Goal: Task Accomplishment & Management: Use online tool/utility

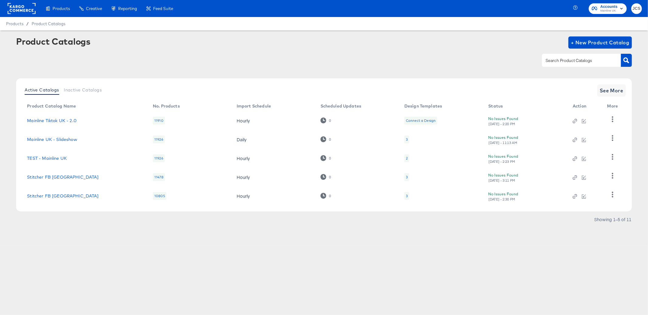
click at [29, 12] on rect at bounding box center [22, 8] width 28 height 11
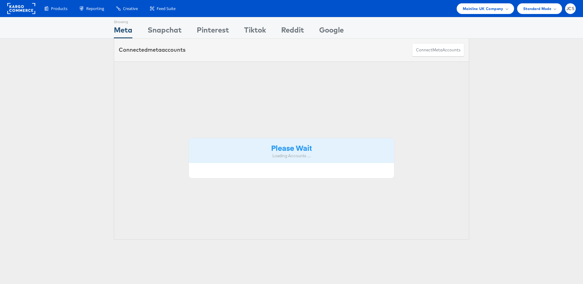
click at [490, 7] on span "Mainline UK Company" at bounding box center [483, 8] width 41 height 6
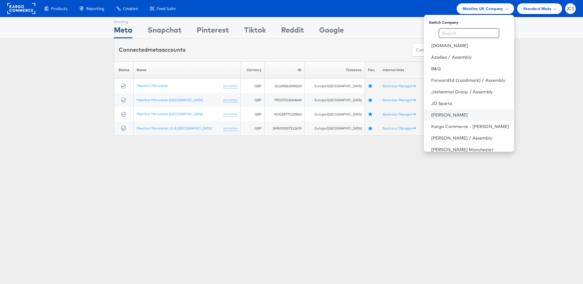
click at [431, 116] on link "[PERSON_NAME]" at bounding box center [470, 115] width 78 height 6
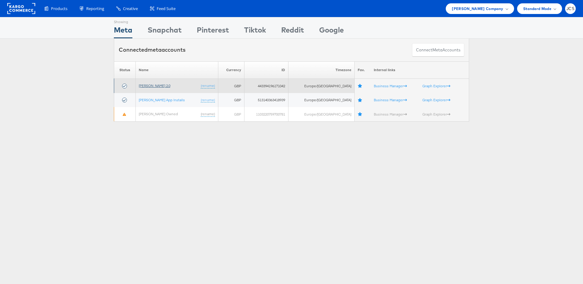
click at [158, 85] on link "John Lewis 2.0" at bounding box center [155, 85] width 32 height 5
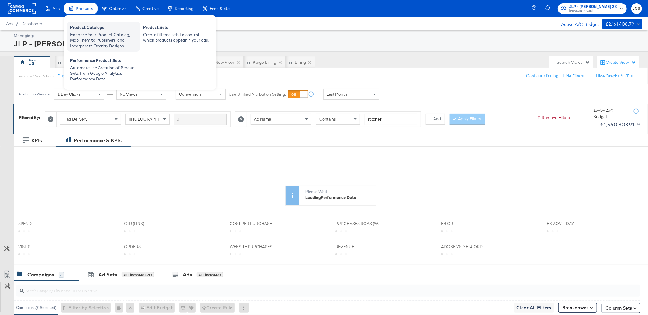
click at [84, 39] on div "Enhance Your Product Catalog, Map Them to Publishers, and Incorporate Overlay D…" at bounding box center [103, 40] width 67 height 17
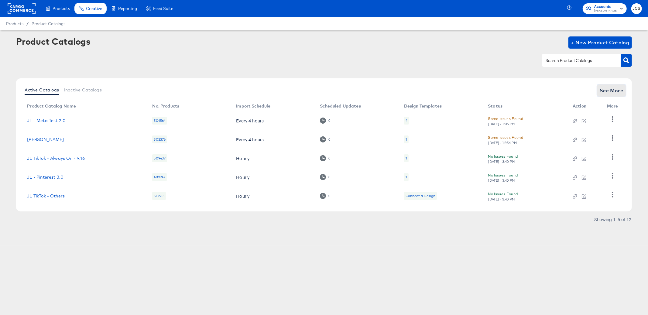
click at [598, 88] on button "See More" at bounding box center [611, 90] width 29 height 12
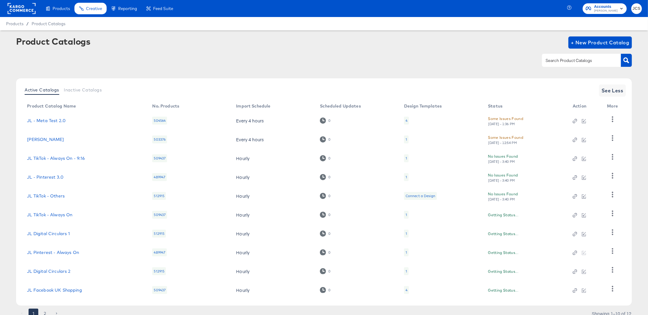
scroll to position [24, 0]
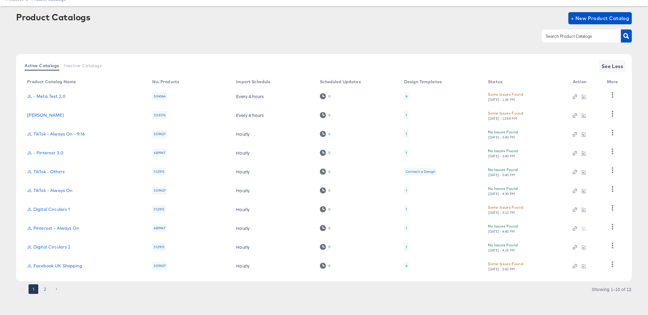
click at [47, 288] on button "2" at bounding box center [45, 289] width 10 height 10
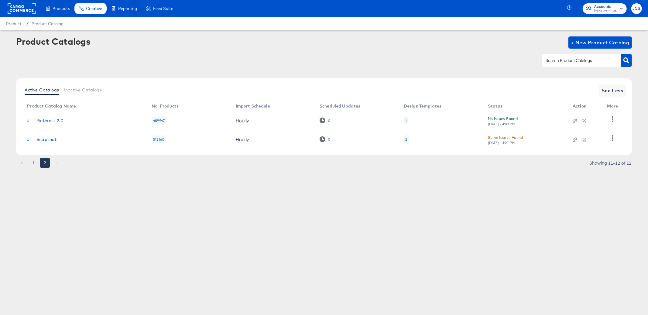
scroll to position [0, 0]
click at [32, 164] on button "1" at bounding box center [34, 163] width 10 height 10
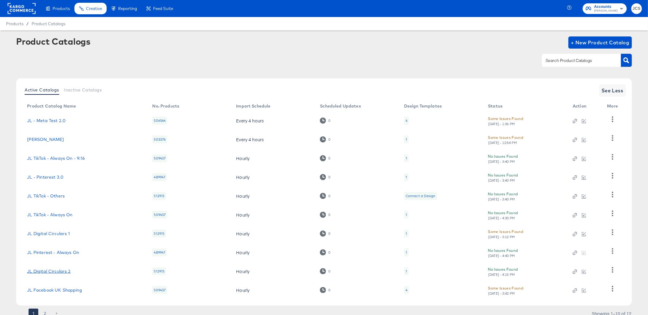
scroll to position [24, 0]
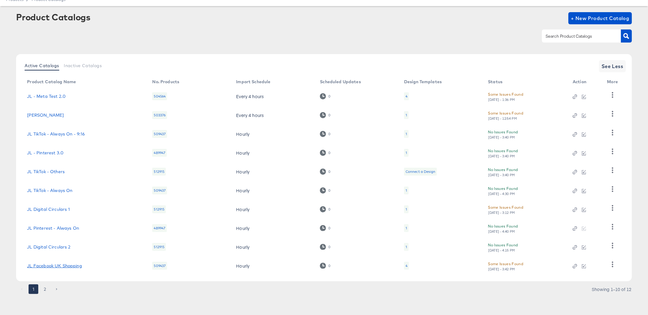
click at [70, 266] on link "JL Facebook UK Shopping" at bounding box center [54, 265] width 55 height 5
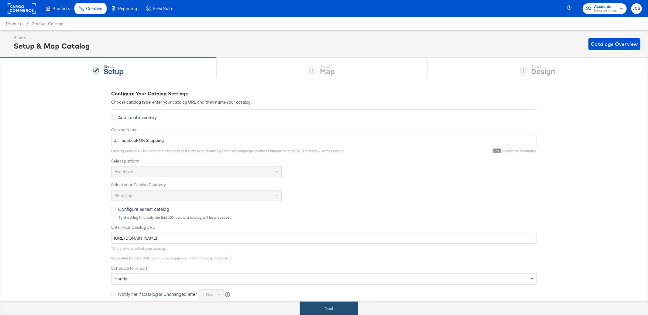
click at [330, 315] on button "Next" at bounding box center [329, 309] width 58 height 14
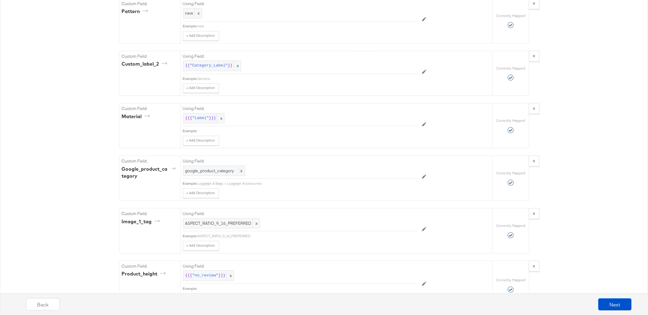
scroll to position [1543, 0]
